Goal: Task Accomplishment & Management: Complete application form

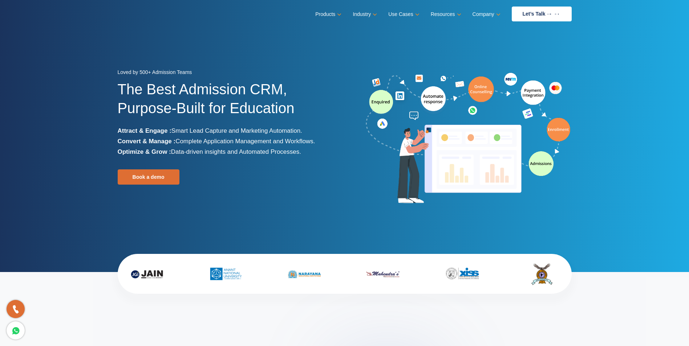
drag, startPoint x: 337, startPoint y: 306, endPoint x: 520, endPoint y: 317, distance: 184.0
click at [152, 178] on link "Book a demo" at bounding box center [149, 177] width 62 height 15
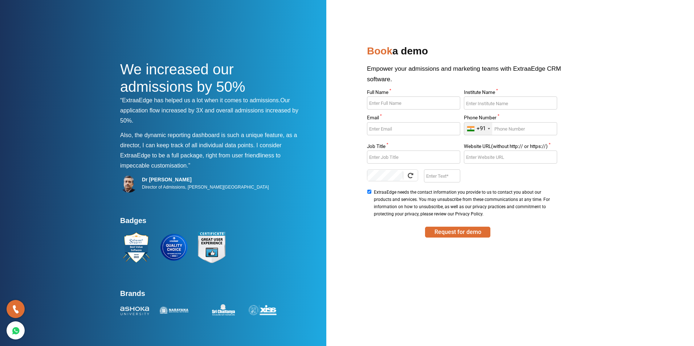
click at [296, 216] on h4 "Badges" at bounding box center [212, 222] width 185 height 13
drag, startPoint x: 199, startPoint y: 0, endPoint x: 606, endPoint y: 256, distance: 480.3
click at [606, 256] on section "We increased our admissions by 50% “ExtraaEdge has helped us a lot when it come…" at bounding box center [347, 173] width 694 height 346
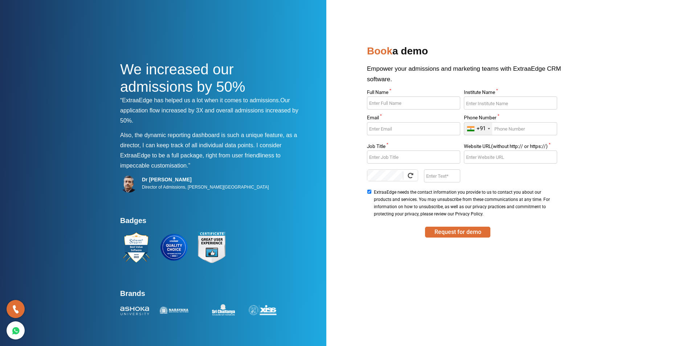
click at [688, 334] on section "We increased our admissions by 50% “ExtraaEdge has helped us a lot when it come…" at bounding box center [347, 173] width 694 height 346
drag, startPoint x: 693, startPoint y: 1, endPoint x: 508, endPoint y: 51, distance: 191.4
click at [508, 51] on h2 "Book a demo" at bounding box center [470, 52] width 207 height 21
click at [587, 106] on section "We increased our admissions by 50% “ExtraaEdge has helped us a lot when it come…" at bounding box center [347, 173] width 694 height 346
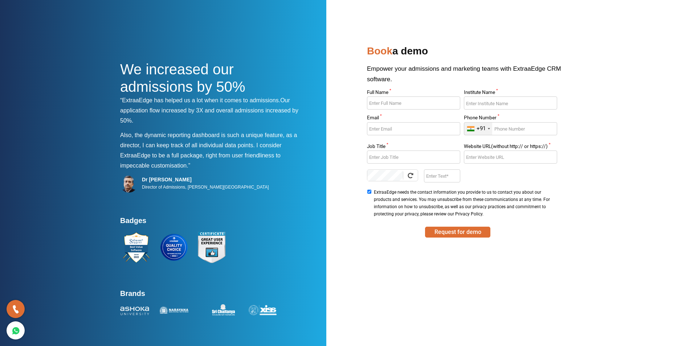
drag, startPoint x: 587, startPoint y: 106, endPoint x: 612, endPoint y: 177, distance: 74.8
click at [612, 177] on section "We increased our admissions by 50% “ExtraaEdge has helped us a lot when it come…" at bounding box center [347, 173] width 694 height 346
click at [378, 103] on input "Full Name *" at bounding box center [413, 103] width 93 height 13
